Goal: Information Seeking & Learning: Check status

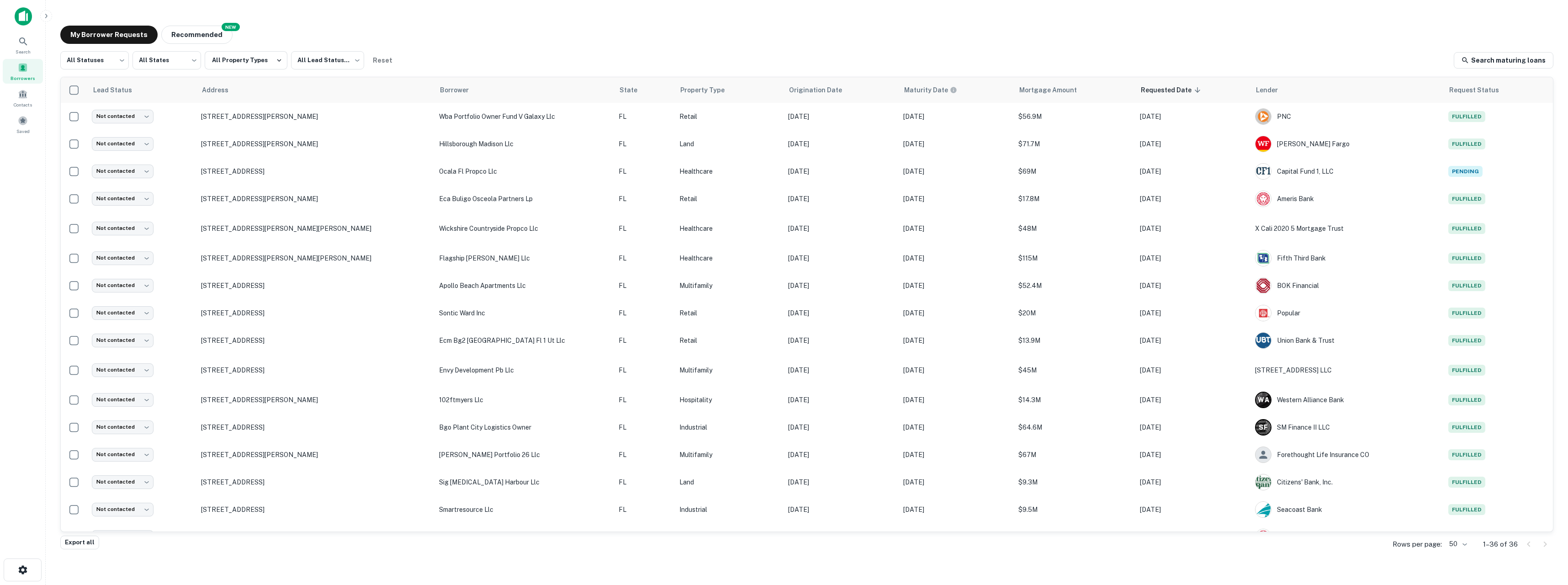
scroll to position [581, 0]
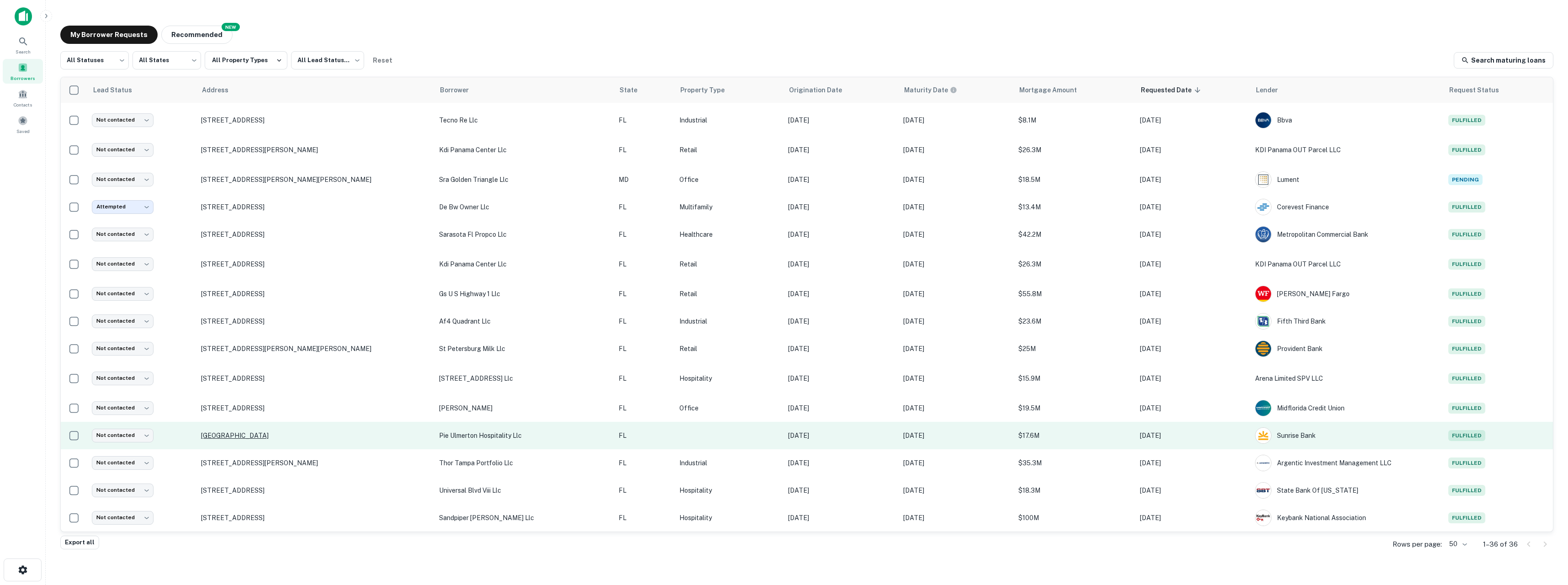
click at [247, 435] on p "[GEOGRAPHIC_DATA]" at bounding box center [315, 436] width 229 height 8
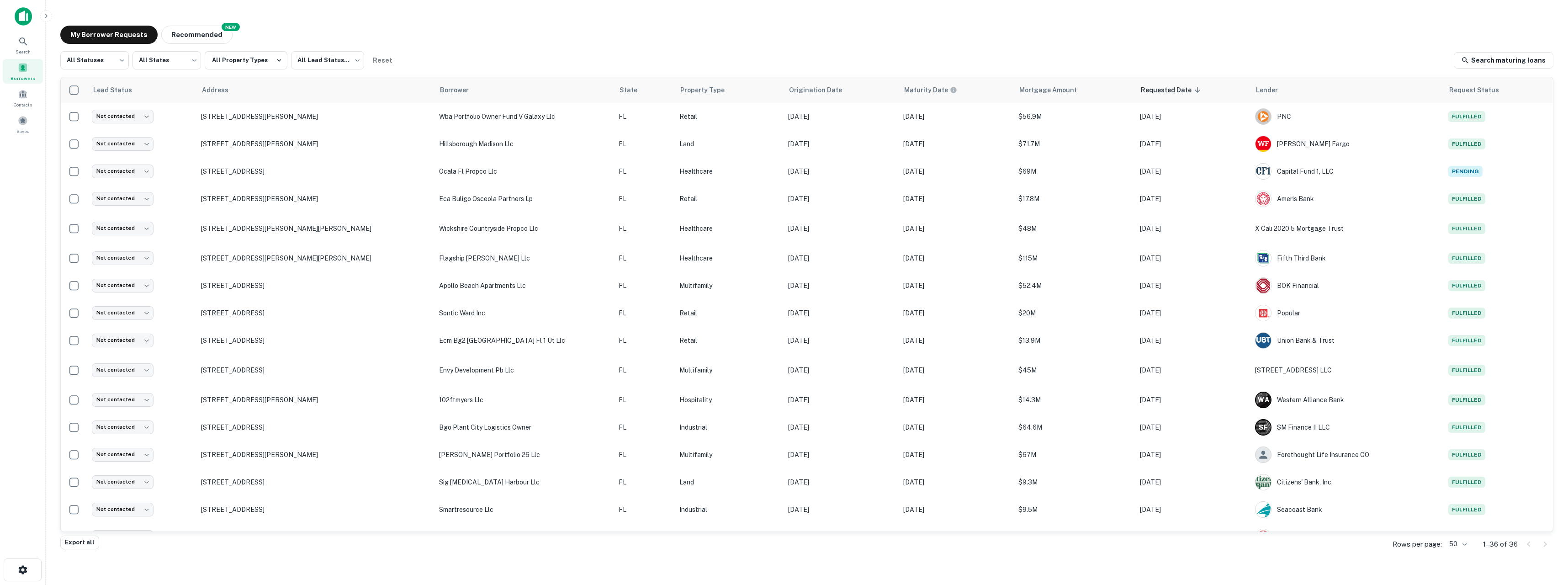
scroll to position [581, 0]
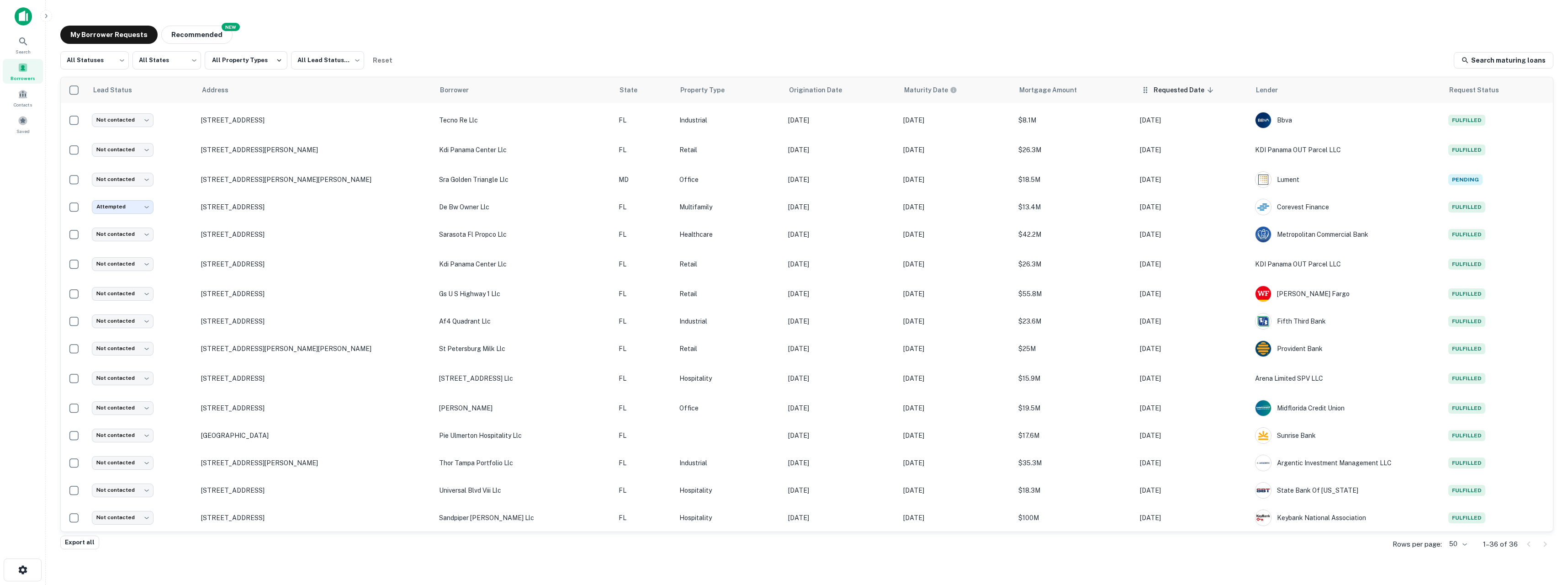
click at [1156, 90] on span "Requested Date sorted descending" at bounding box center [1185, 90] width 63 height 11
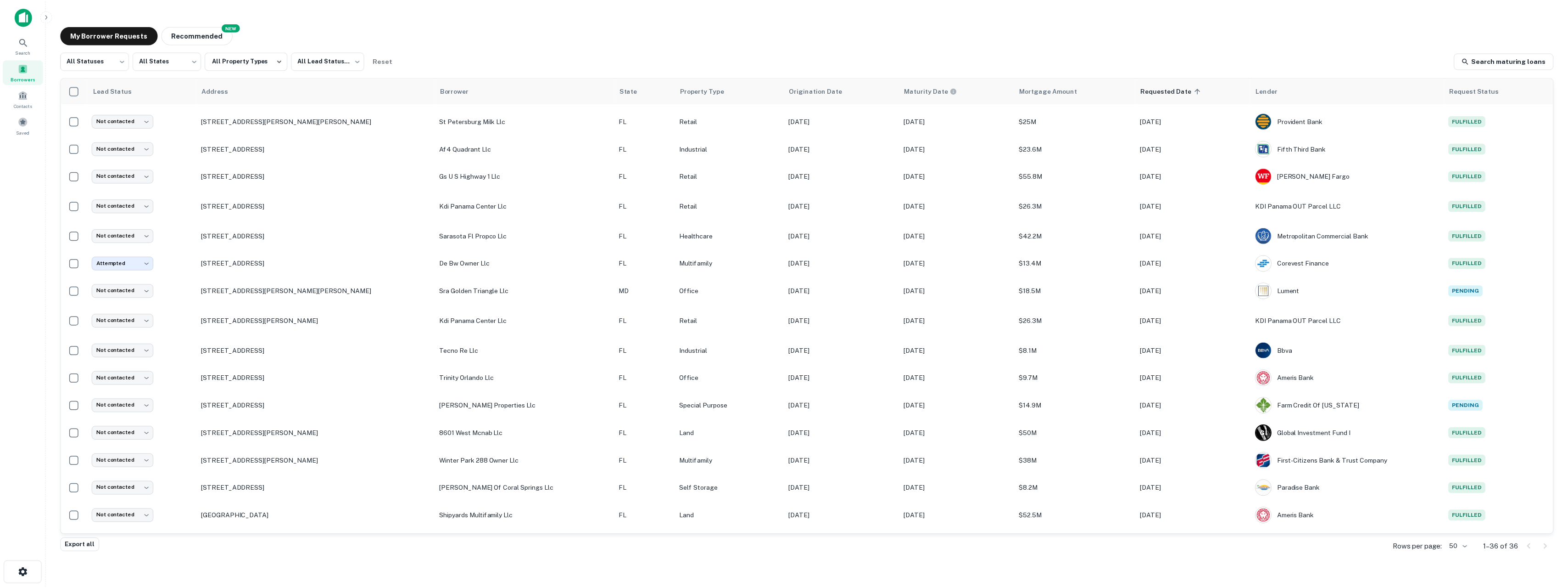
scroll to position [584, 0]
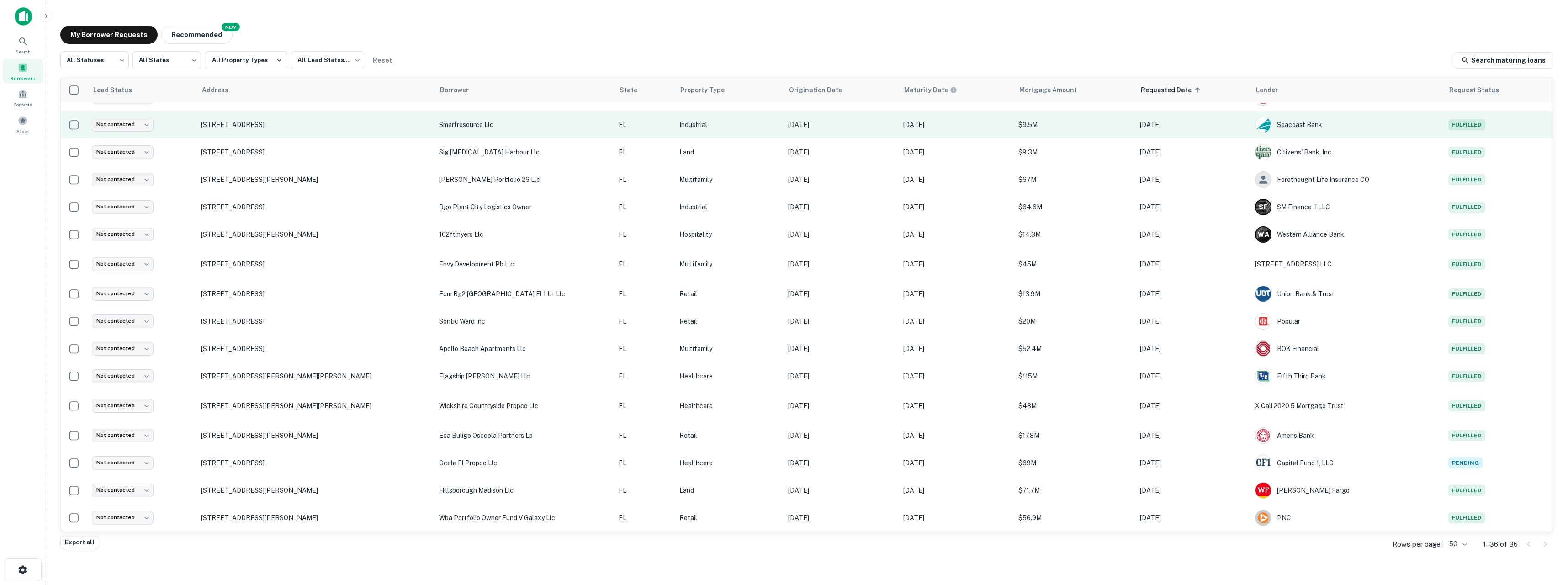
click at [217, 127] on p "[STREET_ADDRESS]" at bounding box center [315, 124] width 229 height 8
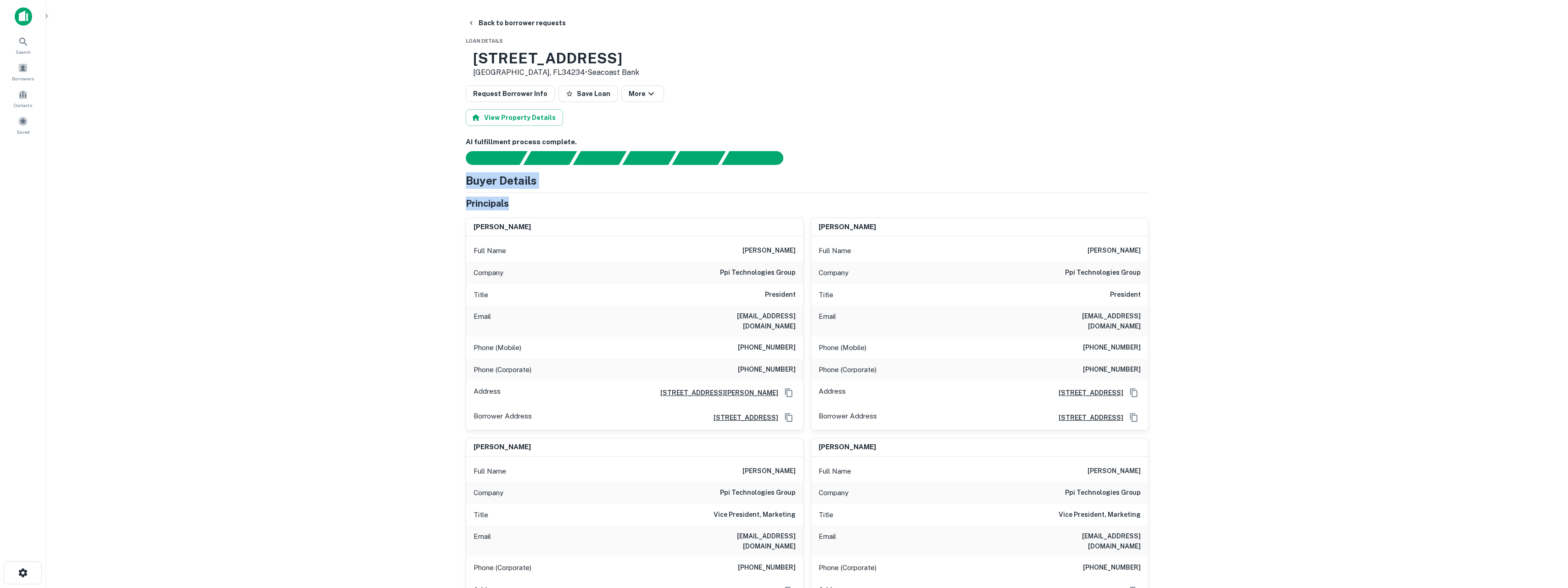
drag, startPoint x: 1567, startPoint y: 141, endPoint x: 1576, endPoint y: 201, distance: 60.7
click at [1568, 201] on html "Search Borrowers Contacts Saved Back to borrower requests Loan Details [STREET_…" at bounding box center [784, 294] width 1568 height 588
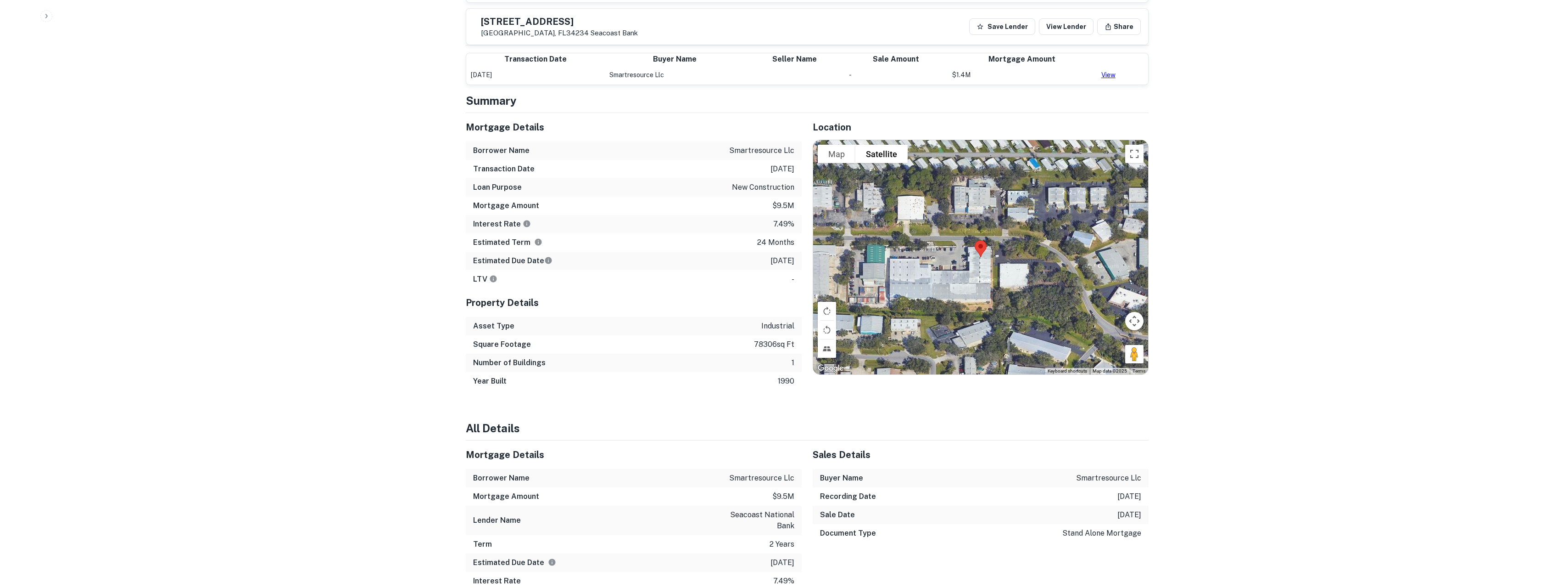
scroll to position [676, 0]
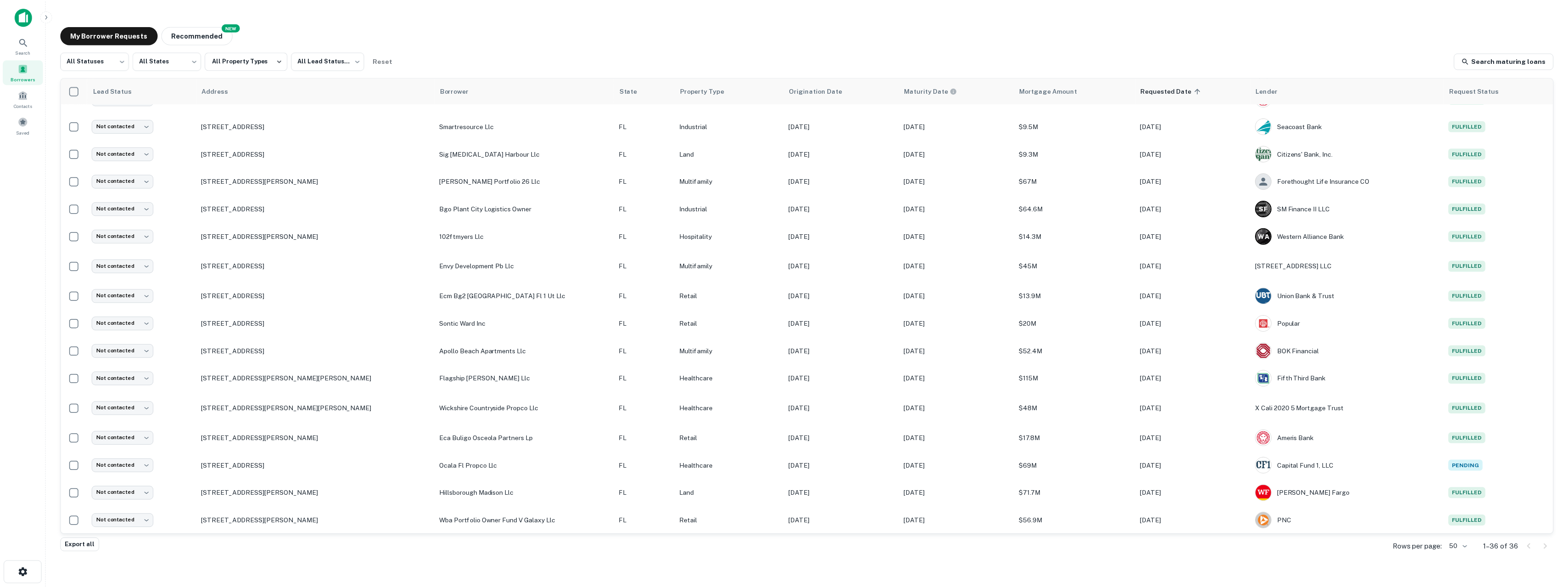
scroll to position [584, 0]
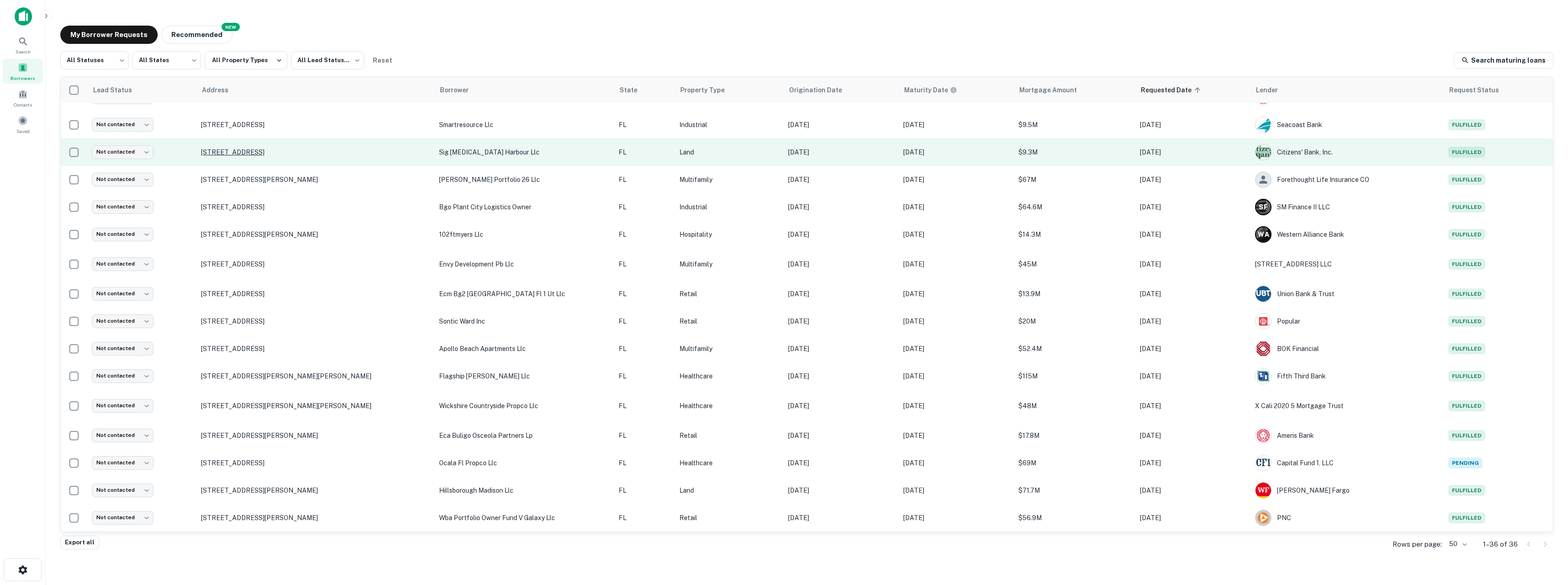
click at [259, 150] on p "[STREET_ADDRESS]" at bounding box center [315, 152] width 229 height 8
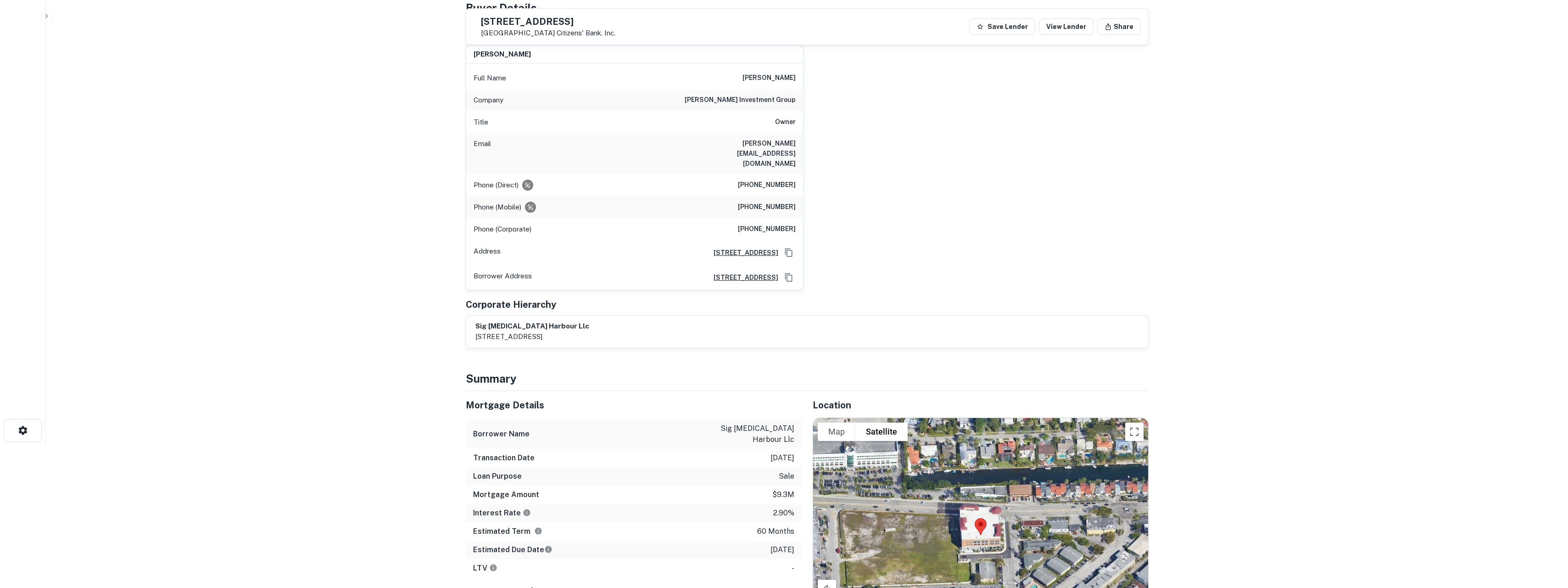
scroll to position [33, 0]
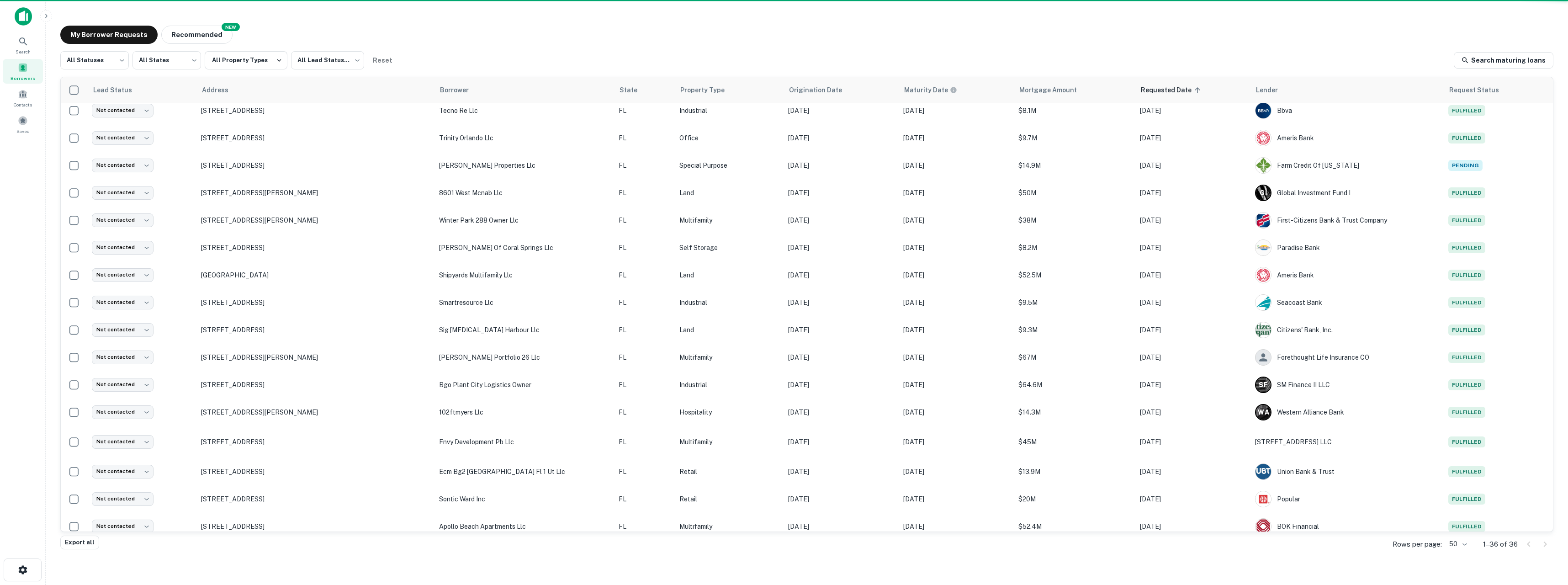
scroll to position [581, 0]
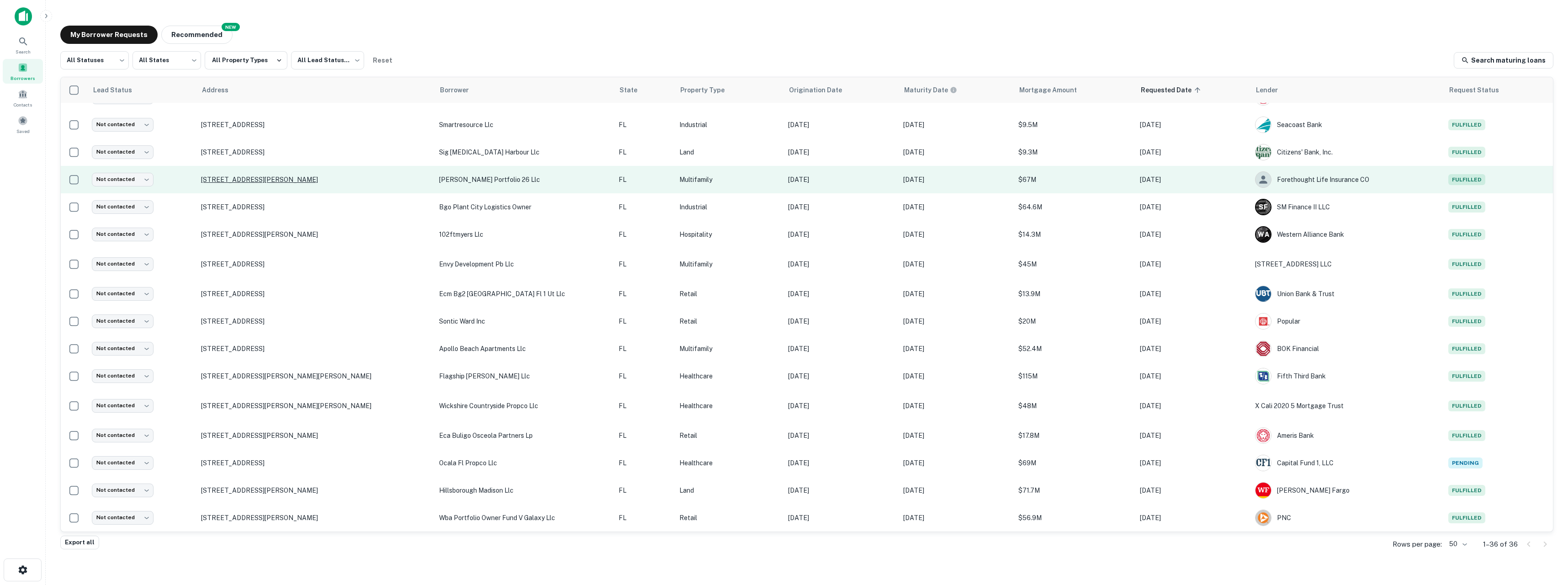
click at [272, 182] on p "[STREET_ADDRESS][PERSON_NAME]" at bounding box center [315, 179] width 229 height 8
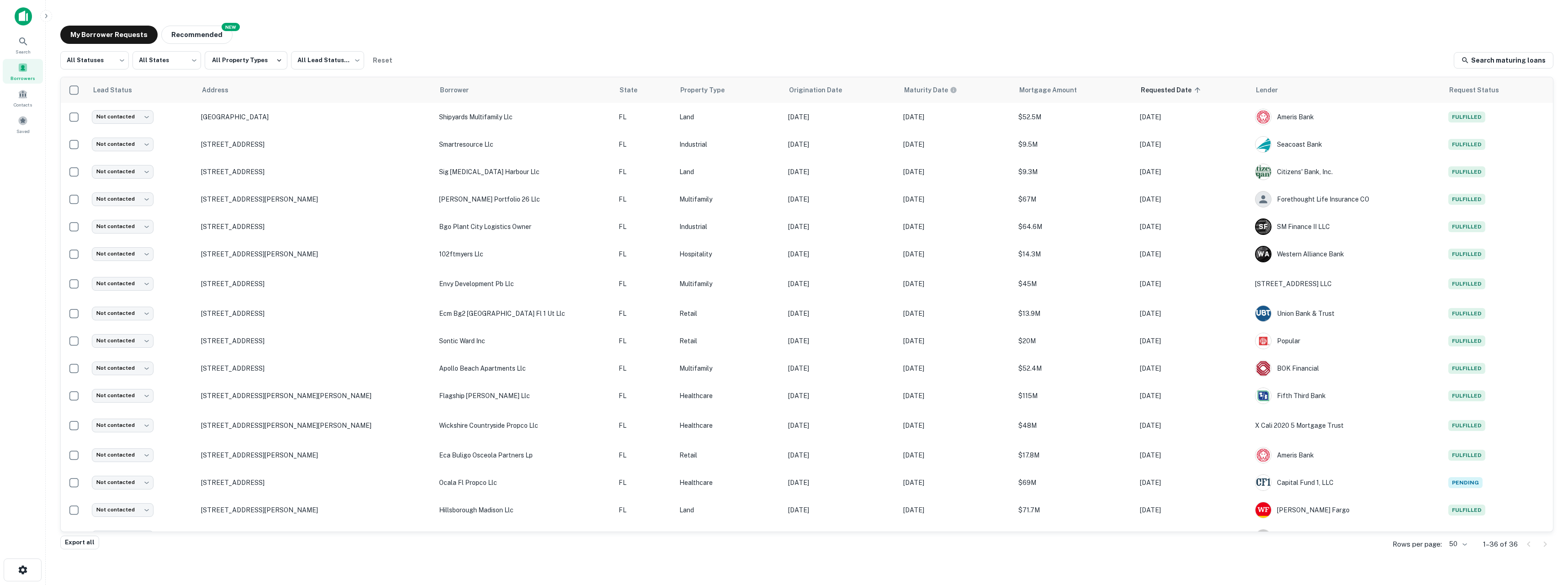
scroll to position [581, 0]
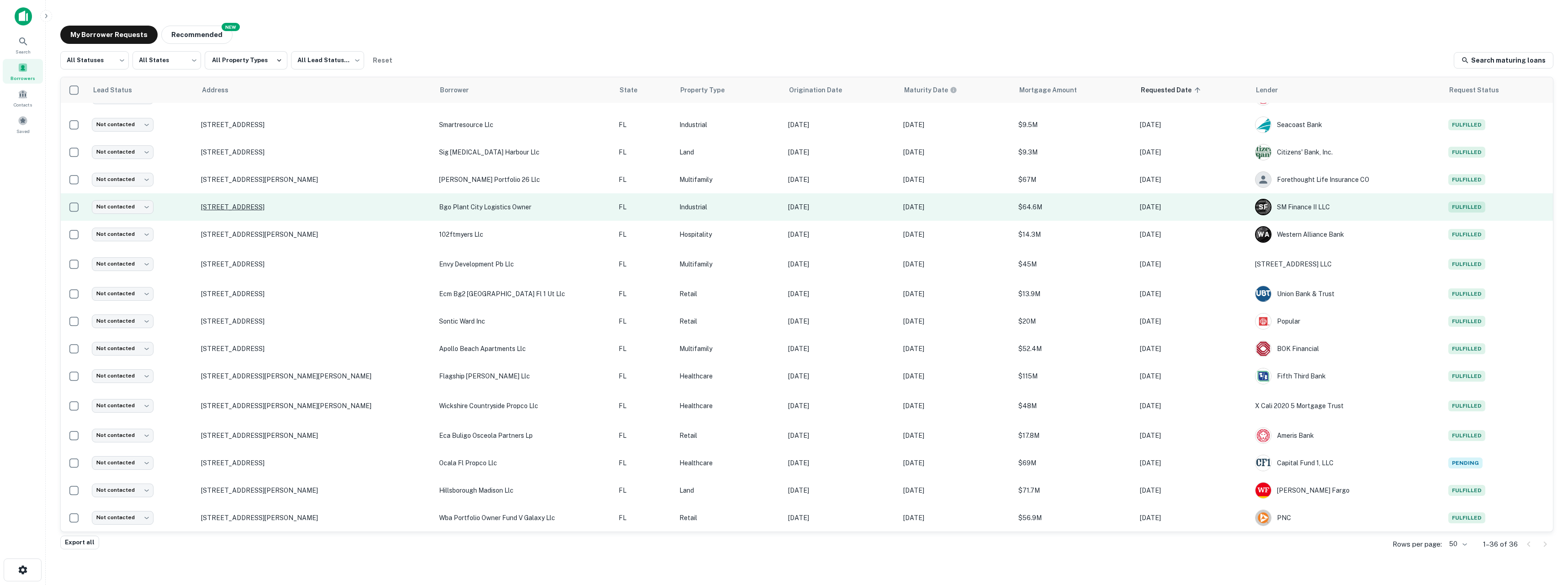
click at [285, 211] on p "[STREET_ADDRESS]" at bounding box center [315, 207] width 229 height 8
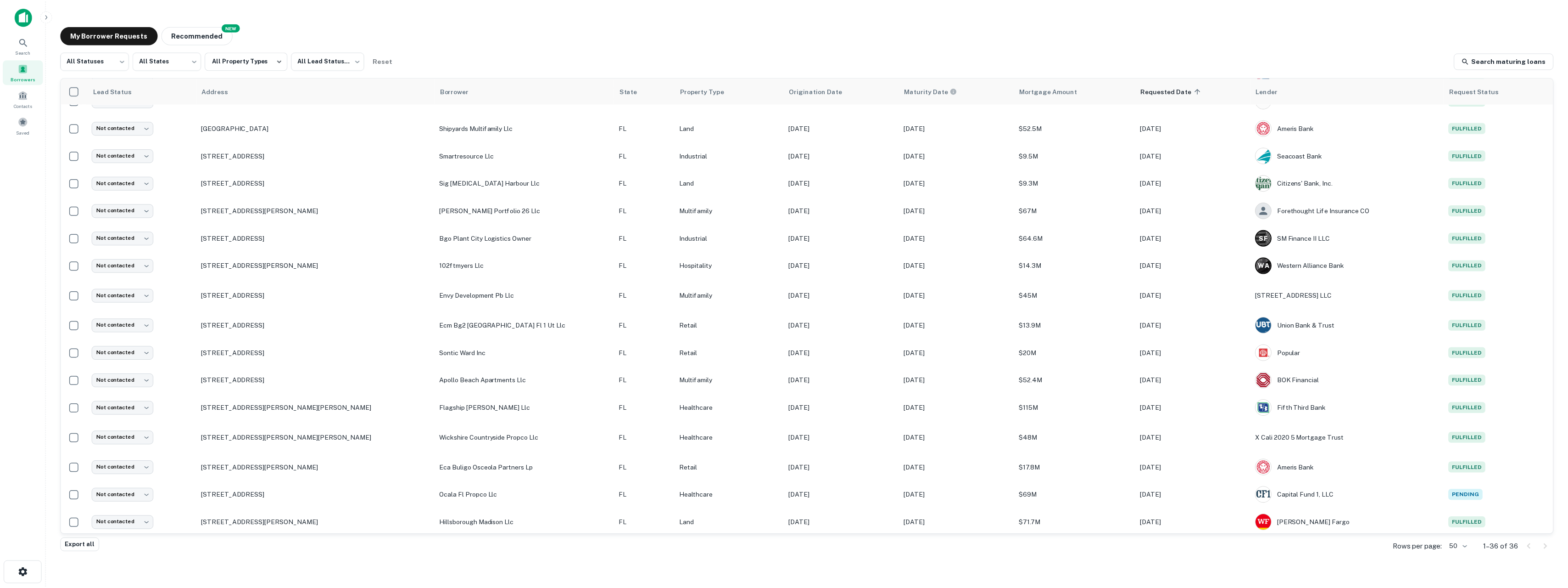
scroll to position [584, 0]
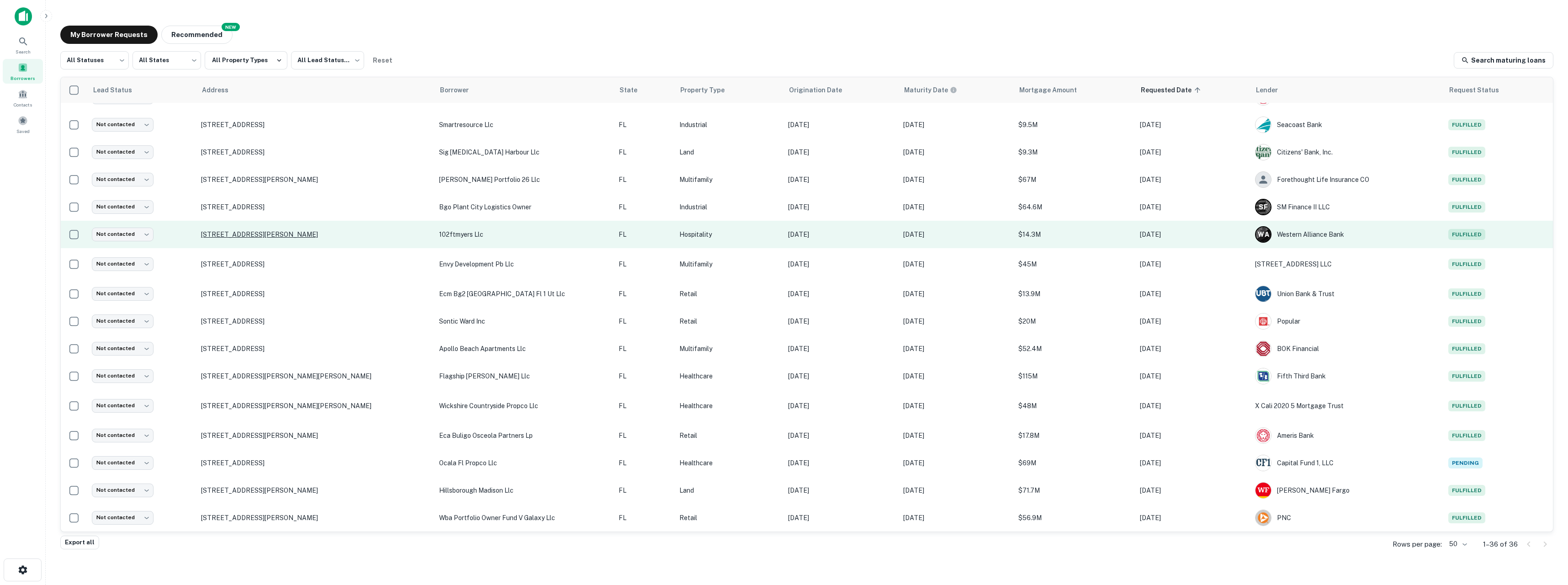
click at [239, 233] on p "[STREET_ADDRESS][PERSON_NAME]" at bounding box center [315, 234] width 229 height 8
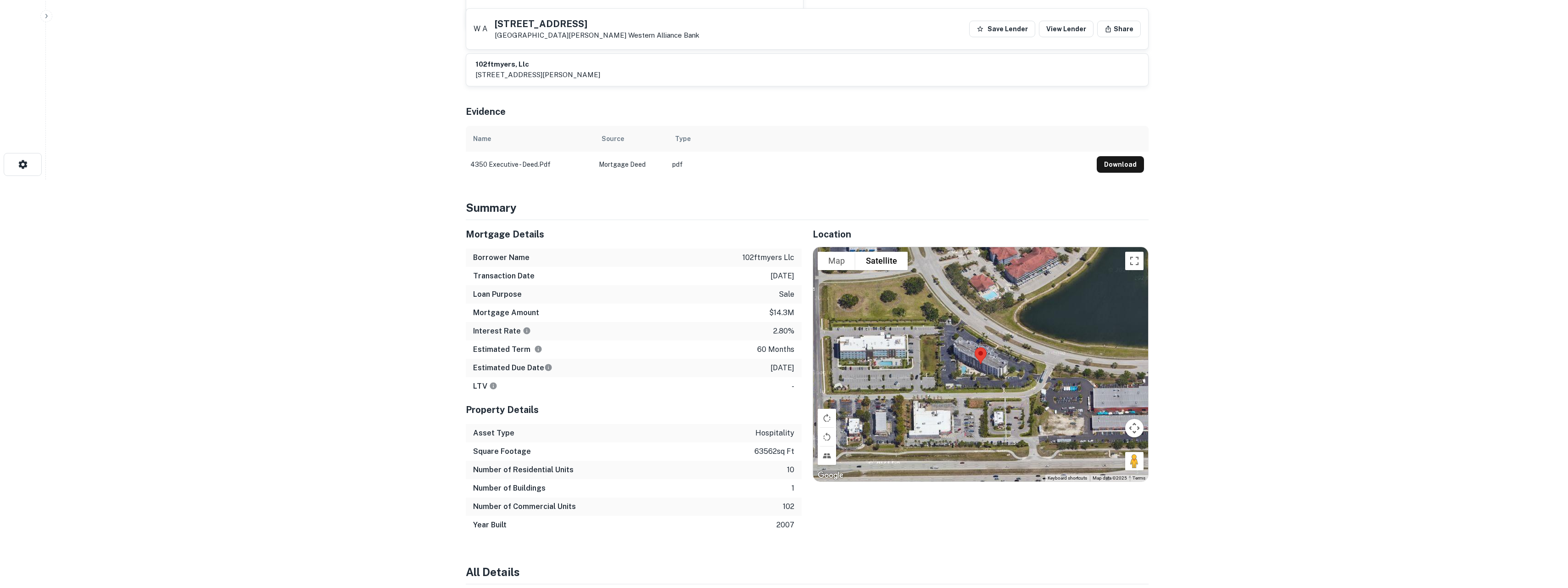
scroll to position [444, 0]
